Goal: Check status

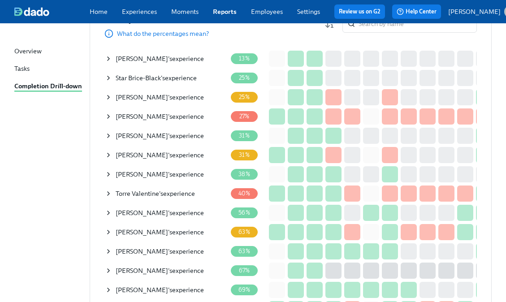
scroll to position [125, 0]
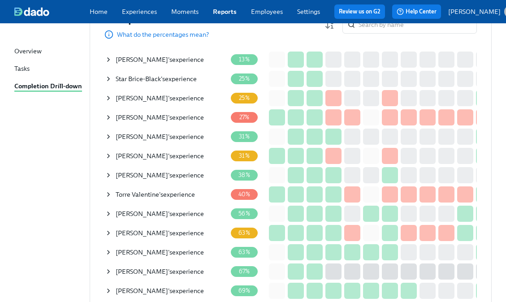
click at [108, 195] on icon at bounding box center [108, 194] width 7 height 7
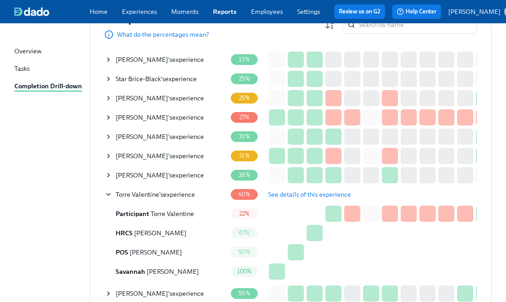
click at [291, 198] on span "See details of this experience" at bounding box center [309, 194] width 83 height 9
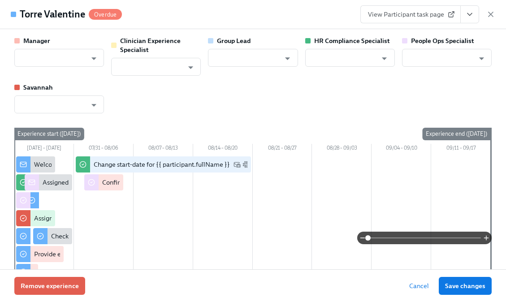
type input "[PERSON_NAME]"
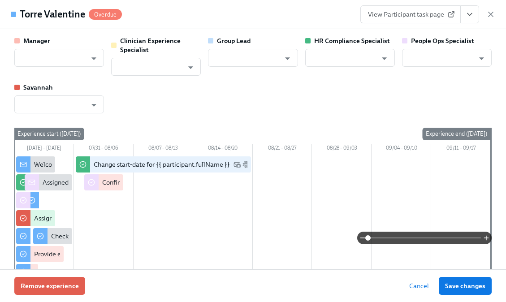
type input "[PERSON_NAME]"
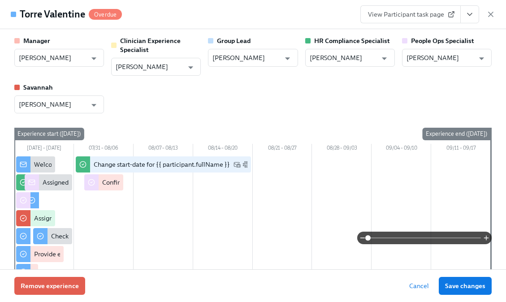
click at [406, 15] on span "View Participant task page" at bounding box center [410, 14] width 85 height 9
click at [493, 18] on icon "button" at bounding box center [490, 14] width 9 height 9
